Goal: Use online tool/utility: Utilize a website feature to perform a specific function

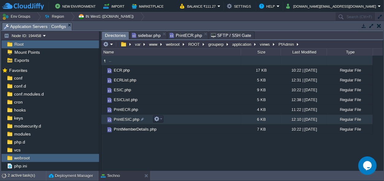
scroll to position [6, 0]
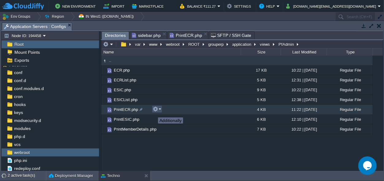
click at [157, 110] on button "button" at bounding box center [156, 109] width 6 height 6
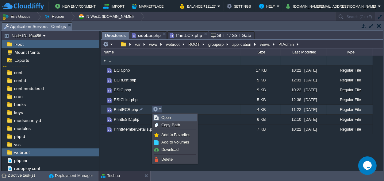
click at [165, 117] on span "Open" at bounding box center [166, 117] width 10 height 5
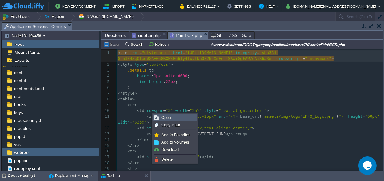
scroll to position [2, 0]
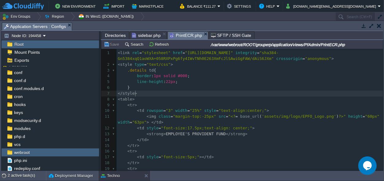
click at [201, 91] on pre "</ style >" at bounding box center [250, 94] width 267 height 6
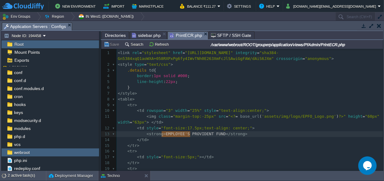
scroll to position [0, 44]
type textarea "EMPLOYEE'S PROVIDENT FUND"
drag, startPoint x: 161, startPoint y: 134, endPoint x: 217, endPoint y: 134, distance: 56.5
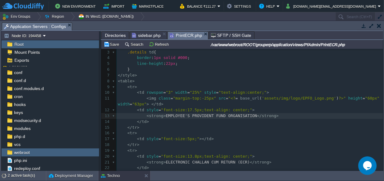
scroll to position [29, 0]
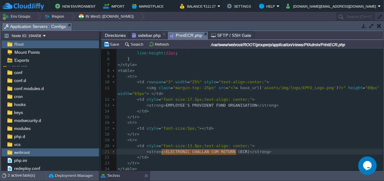
type textarea "ELECTRONIC CHALLAN CUM RETURN (ECR)"
drag, startPoint x: 161, startPoint y: 152, endPoint x: 238, endPoint y: 150, distance: 76.8
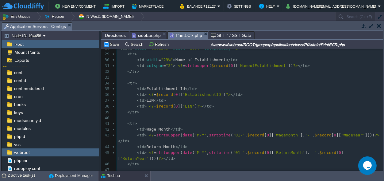
scroll to position [0, 0]
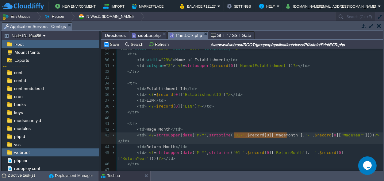
type textarea "$record[0]['WageMonth']"
drag, startPoint x: 287, startPoint y: 134, endPoint x: 236, endPoint y: 136, distance: 51.0
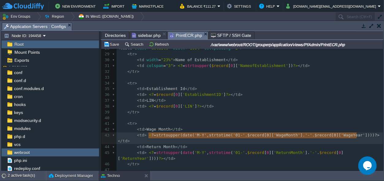
type textarea "<?=strtoupper(date('M-Y',strtotime('01-'.$record[0]['WageMonth'].'-'.$record[0]…"
drag, startPoint x: 357, startPoint y: 134, endPoint x: 146, endPoint y: 135, distance: 211.2
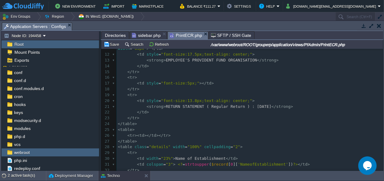
scroll to position [57, 0]
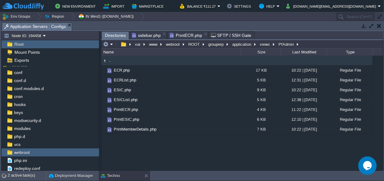
click at [113, 32] on span "Directories" at bounding box center [115, 36] width 21 height 8
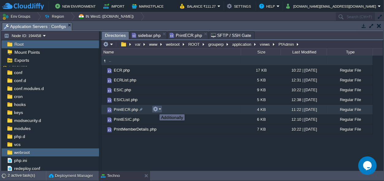
click at [155, 109] on button "button" at bounding box center [156, 109] width 6 height 6
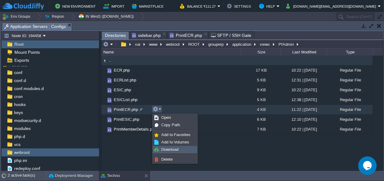
click at [171, 149] on span "Download" at bounding box center [169, 149] width 17 height 5
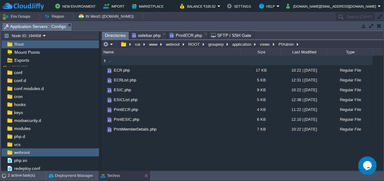
click at [172, 34] on span "PrintECR.php" at bounding box center [186, 35] width 33 height 7
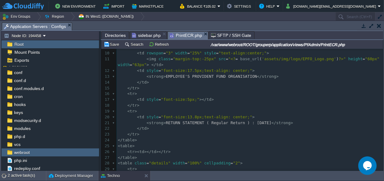
click at [261, 122] on div "xxxxxxxxxx 1 < link rel = "stylesheet" href = "[URL][DOMAIN_NAME]" integrity = …" at bounding box center [250, 172] width 267 height 359
type textarea "[DATE]"
drag, startPoint x: 262, startPoint y: 122, endPoint x: 244, endPoint y: 122, distance: 18.1
paste textarea
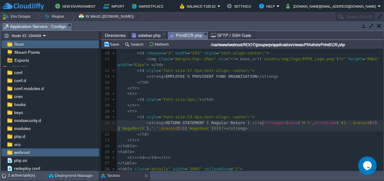
scroll to position [0, 0]
type textarea "strtoupper"
click at [270, 130] on pre "< strong > RETURN STATEMENT ( Regular Return ) : <? = date ( 'M Y' , strtotime …" at bounding box center [250, 126] width 267 height 12
click at [113, 46] on button "Save" at bounding box center [112, 44] width 17 height 6
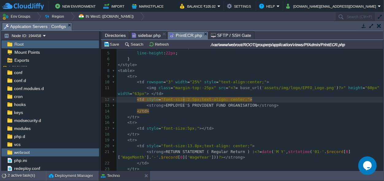
scroll to position [0, 4]
type textarea "22"
type textarea "18"
click at [114, 45] on button "Save" at bounding box center [112, 44] width 17 height 6
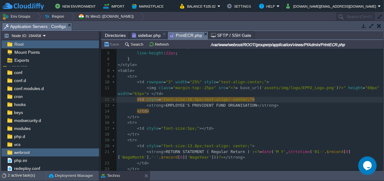
click at [185, 101] on span ""font-size:18.5px;text-align: center;"" at bounding box center [206, 99] width 91 height 5
type textarea "7"
click at [117, 46] on button "Save" at bounding box center [112, 44] width 17 height 6
